Goal: Task Accomplishment & Management: Manage account settings

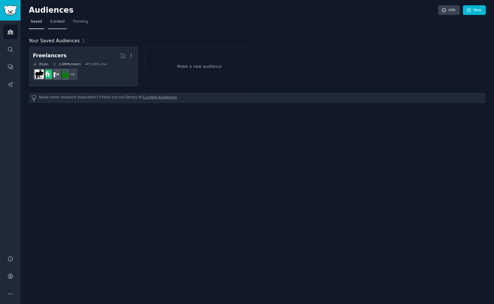
click at [61, 24] on span "Curated" at bounding box center [57, 21] width 14 height 5
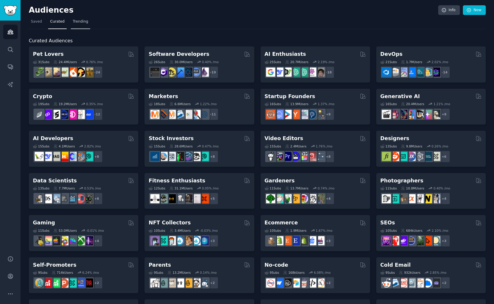
click at [77, 23] on span "Trending" at bounding box center [80, 21] width 15 height 5
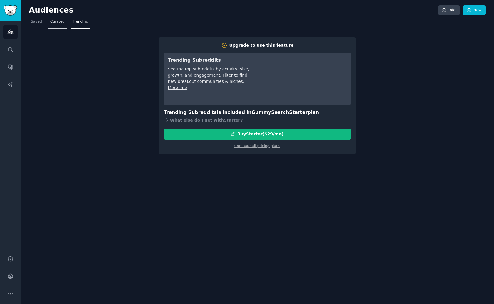
click at [52, 21] on span "Curated" at bounding box center [57, 21] width 14 height 5
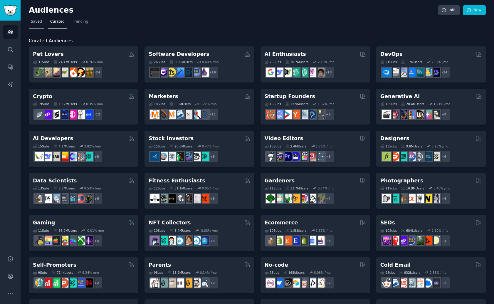
click at [41, 23] on span "Saved" at bounding box center [36, 21] width 11 height 5
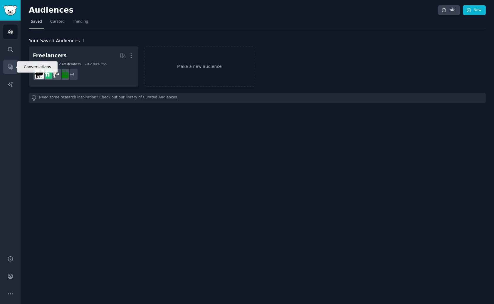
click at [13, 63] on link "Conversations" at bounding box center [10, 67] width 14 height 14
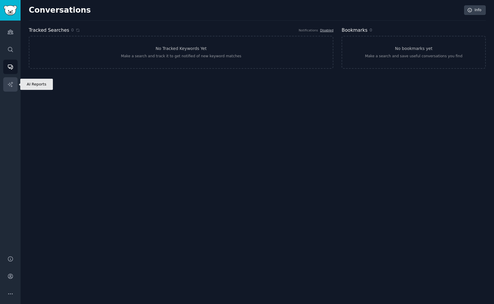
click at [13, 80] on link "AI Reports" at bounding box center [10, 84] width 14 height 14
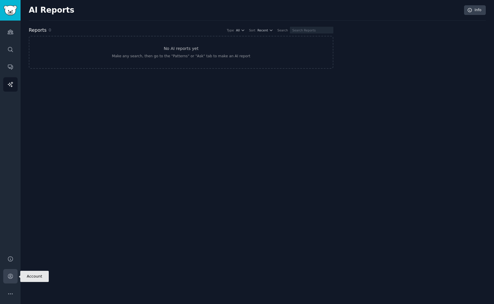
click at [10, 281] on link "Account" at bounding box center [10, 276] width 14 height 14
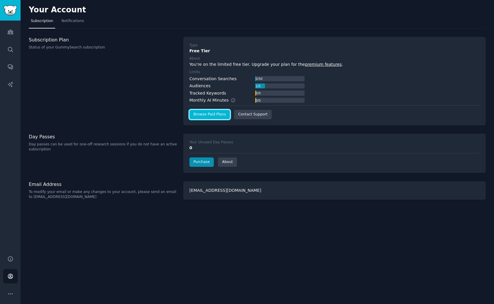
click at [206, 117] on link "Browse Paid Plans" at bounding box center [210, 114] width 41 height 9
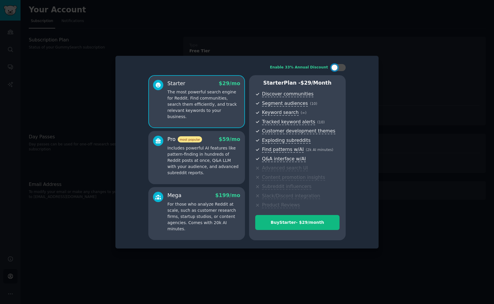
click at [239, 147] on p "Includes powerful AI features like pattern-finding in hundreds of Reddit posts …" at bounding box center [204, 160] width 73 height 31
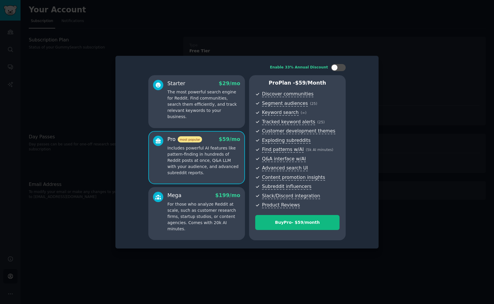
click at [235, 119] on div "Starter $ 29 /mo The most powerful search engine for Reddit. Find communities, …" at bounding box center [196, 101] width 97 height 53
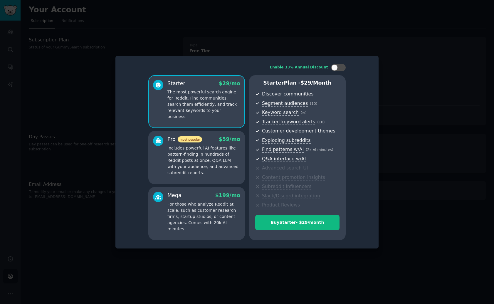
click at [233, 150] on p "Includes powerful AI features like pattern-finding in hundreds of Reddit posts …" at bounding box center [204, 160] width 73 height 31
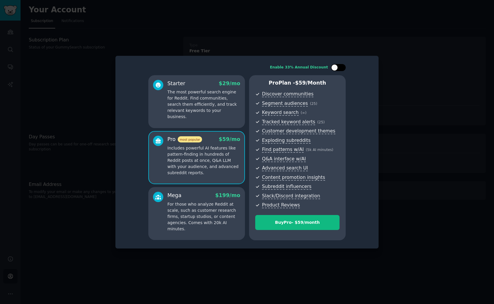
click at [342, 69] on div at bounding box center [338, 67] width 15 height 7
click at [341, 69] on div at bounding box center [342, 67] width 6 height 6
click at [337, 68] on div at bounding box center [335, 67] width 6 height 6
click at [337, 68] on div at bounding box center [336, 67] width 4 height 3
checkbox input "false"
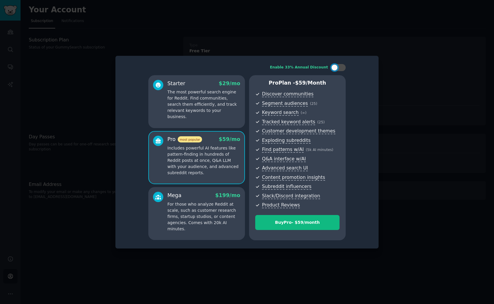
click at [230, 114] on div "Starter $ 29 /mo The most powerful search engine for Reddit. Find communities, …" at bounding box center [196, 101] width 97 height 53
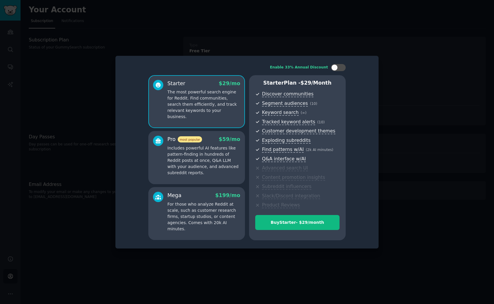
click at [233, 140] on span "$ 59 /mo" at bounding box center [229, 139] width 21 height 6
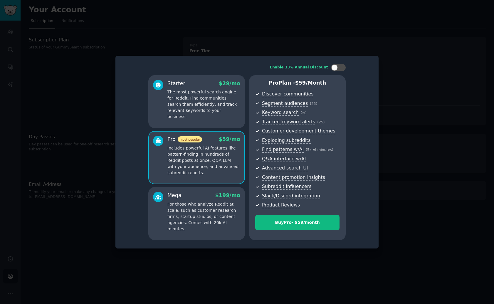
click at [235, 117] on div "Starter $ 29 /mo The most powerful search engine for Reddit. Find communities, …" at bounding box center [196, 101] width 97 height 53
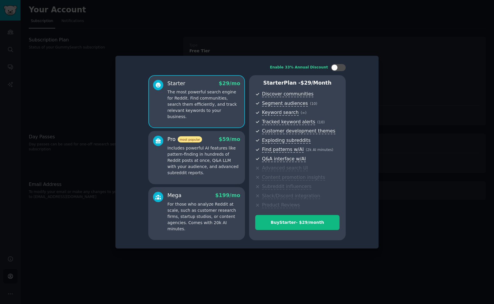
click at [191, 161] on p "Includes powerful AI features like pattern-finding in hundreds of Reddit posts …" at bounding box center [204, 160] width 73 height 31
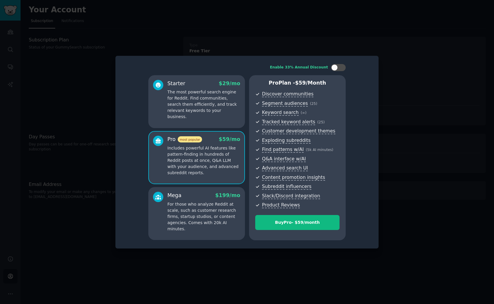
click at [257, 54] on div at bounding box center [247, 152] width 494 height 304
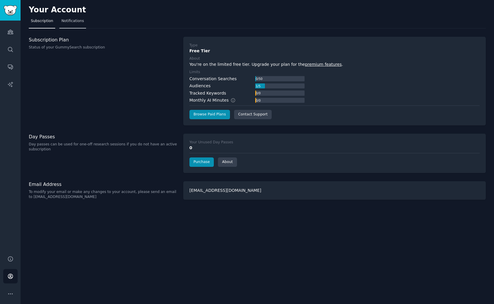
click at [70, 24] on link "Notifications" at bounding box center [72, 22] width 27 height 12
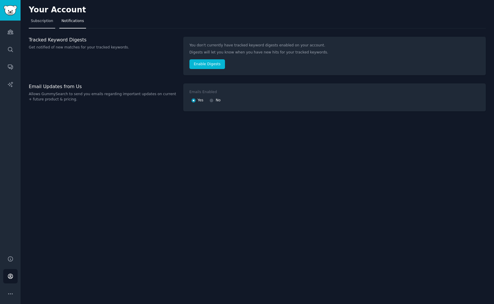
click at [38, 23] on span "Subscription" at bounding box center [42, 21] width 22 height 5
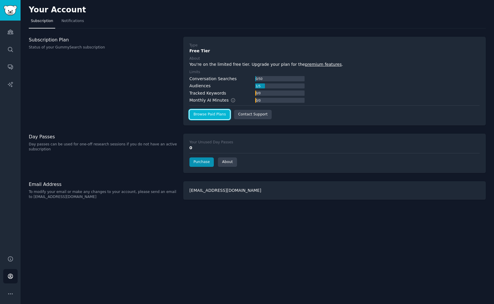
click at [199, 112] on link "Browse Paid Plans" at bounding box center [210, 114] width 41 height 9
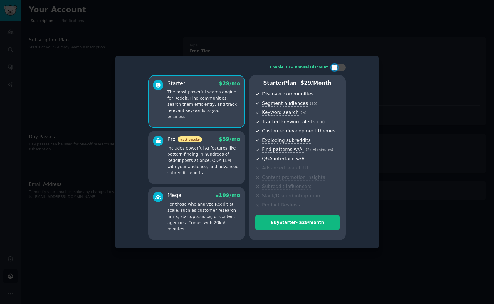
click at [211, 136] on div "Pro most popular $ 59 /mo" at bounding box center [204, 139] width 73 height 7
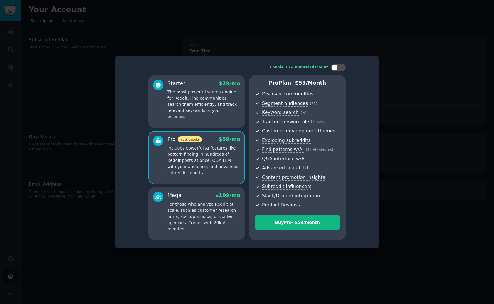
click at [214, 110] on p "The most powerful search engine for Reddit. Find communities, search them effic…" at bounding box center [204, 104] width 73 height 31
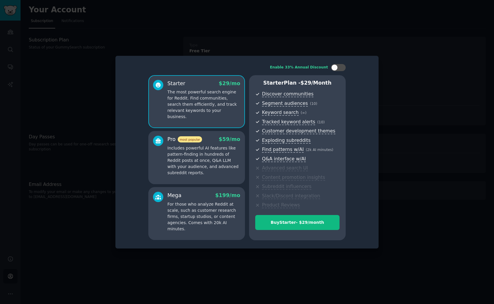
click at [216, 141] on div "Pro most popular $ 59 /mo" at bounding box center [204, 139] width 73 height 7
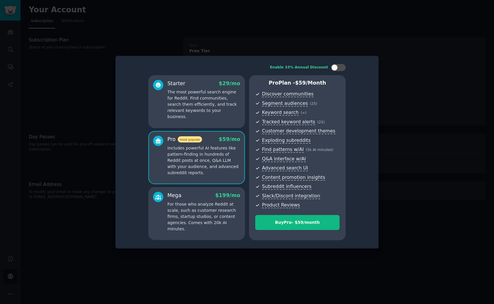
click at [210, 198] on div "Mega $ 199 /mo" at bounding box center [204, 195] width 73 height 7
click at [237, 92] on p "The most powerful search engine for Reddit. Find communities, search them effic…" at bounding box center [204, 104] width 73 height 31
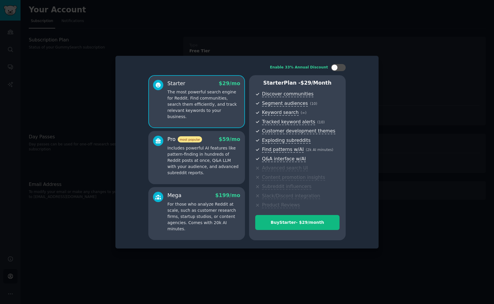
click at [263, 46] on div at bounding box center [247, 152] width 494 height 304
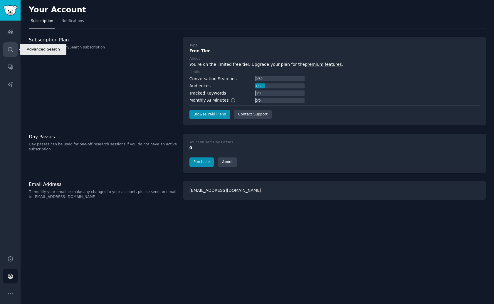
click at [11, 46] on icon "Sidebar" at bounding box center [10, 49] width 6 height 6
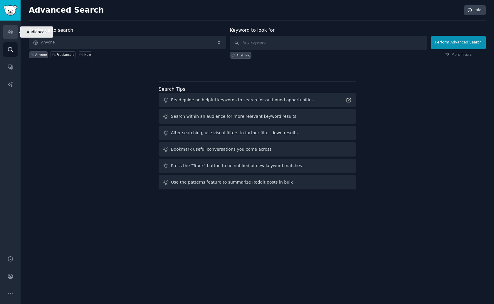
click at [12, 37] on link "Audiences" at bounding box center [10, 32] width 14 height 14
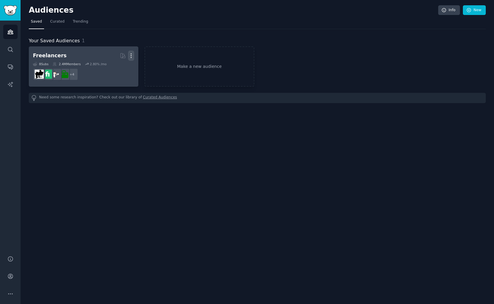
click at [130, 55] on icon "button" at bounding box center [131, 56] width 6 height 6
click at [119, 67] on p "Delete" at bounding box center [115, 68] width 14 height 6
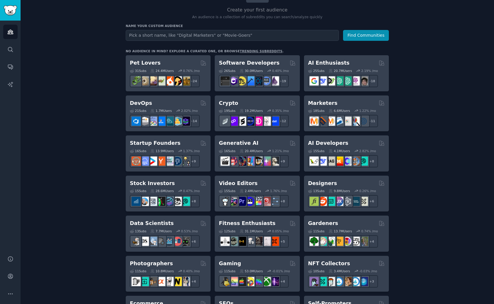
scroll to position [59, 0]
